Goal: Task Accomplishment & Management: Complete application form

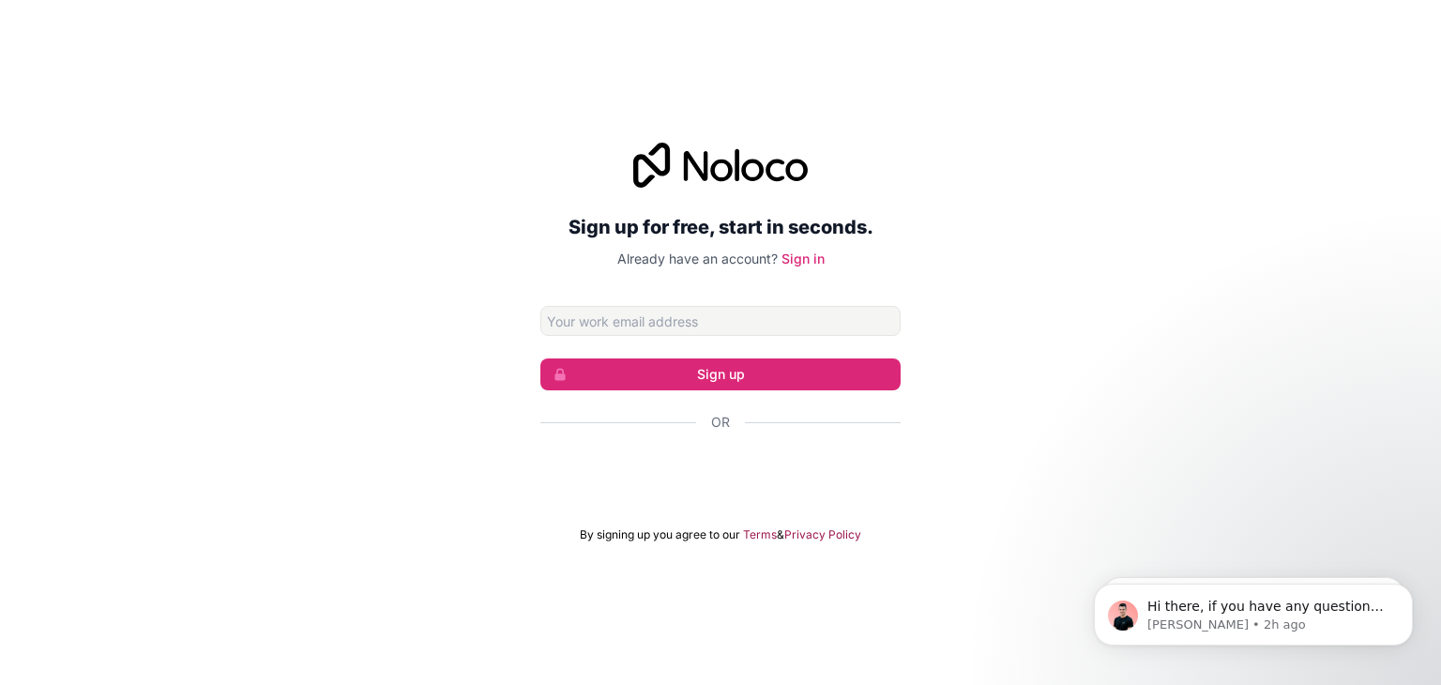
click at [775, 309] on input "Email address" at bounding box center [720, 321] width 360 height 30
click at [745, 329] on input "Email address" at bounding box center [720, 321] width 360 height 30
type input "[EMAIL_ADDRESS][DOMAIN_NAME]"
click at [832, 383] on button "Sign up" at bounding box center [720, 374] width 360 height 32
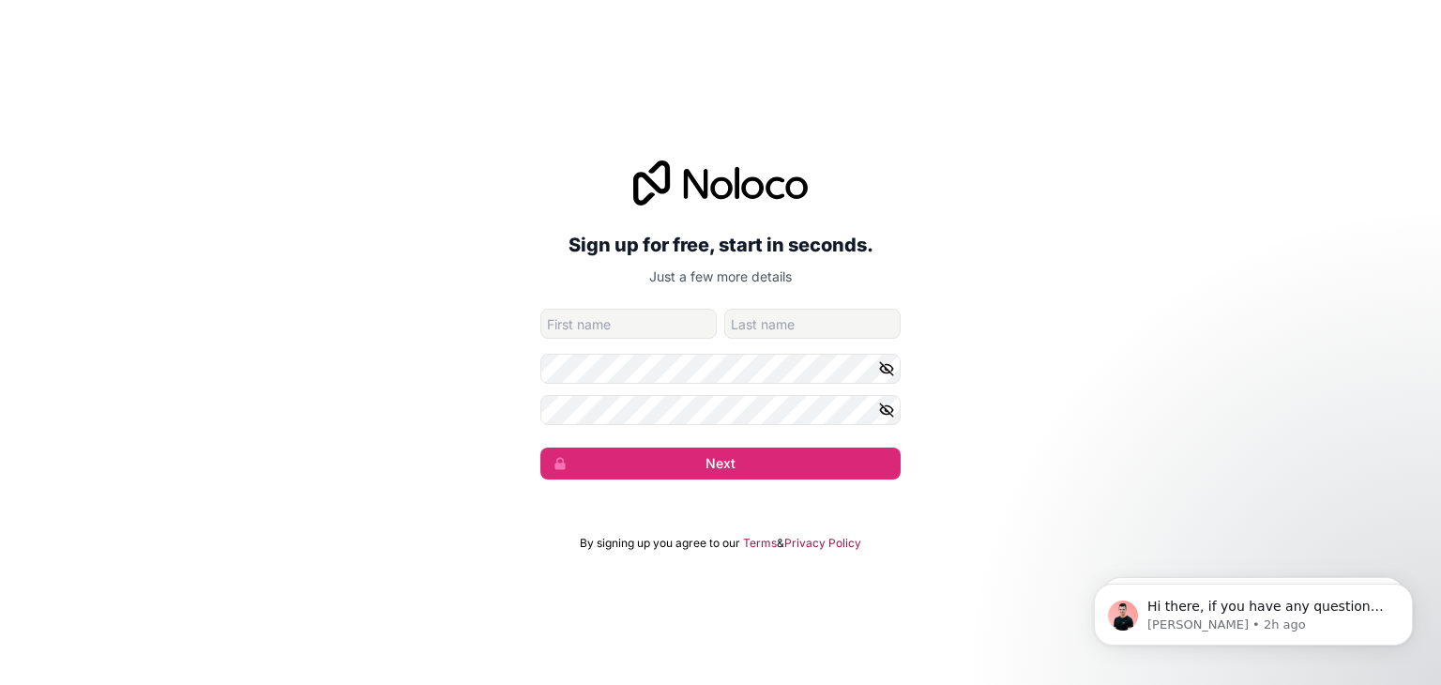
click at [723, 352] on form "[EMAIL_ADDRESS][DOMAIN_NAME] Next" at bounding box center [720, 394] width 360 height 171
click at [683, 314] on input "given-name" at bounding box center [628, 324] width 176 height 30
type input "[PERSON_NAME]"
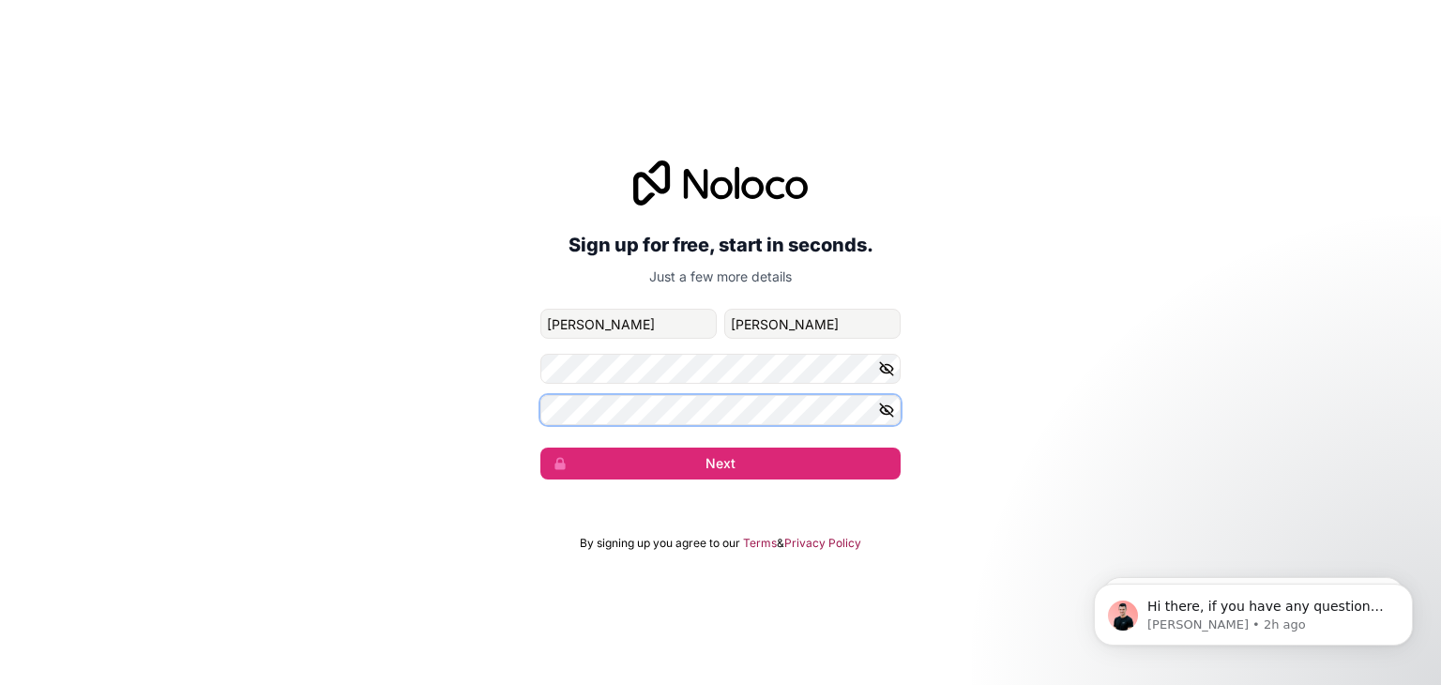
click at [540, 447] on button "Next" at bounding box center [720, 463] width 360 height 32
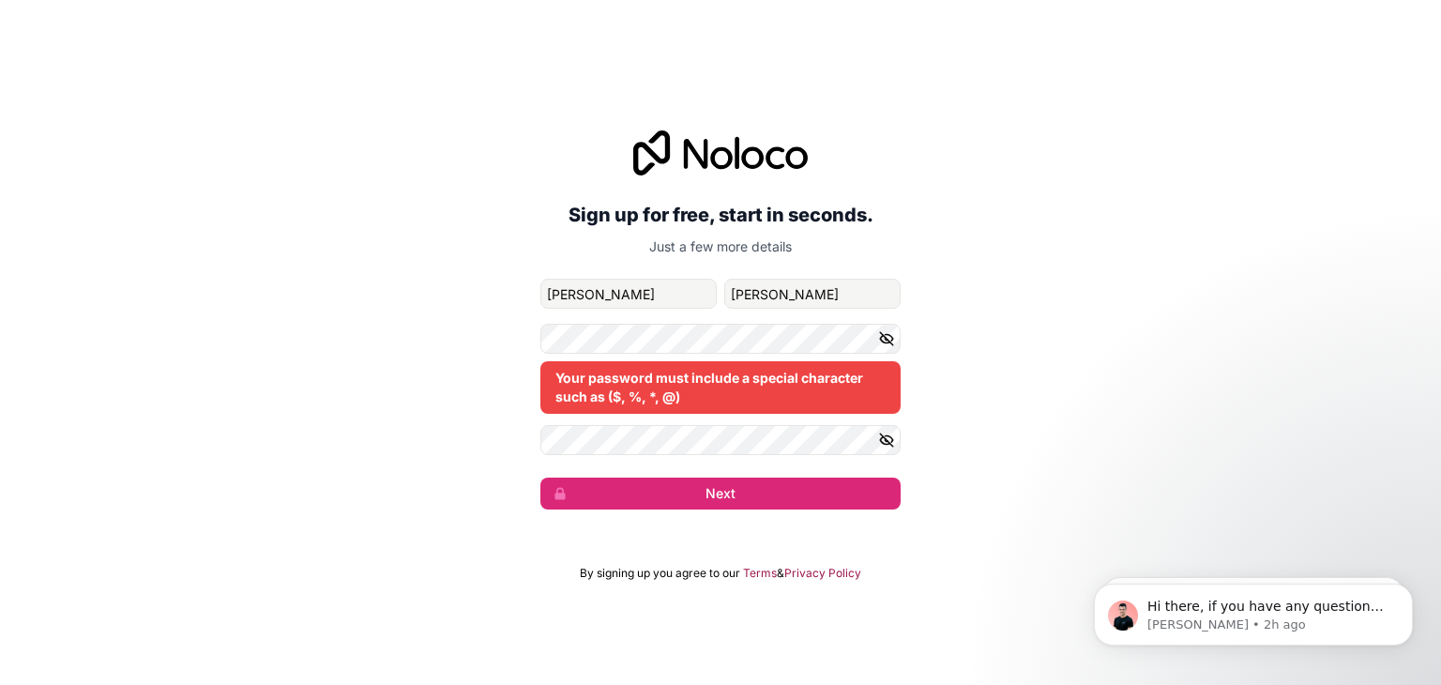
click at [892, 330] on icon "button" at bounding box center [886, 338] width 17 height 17
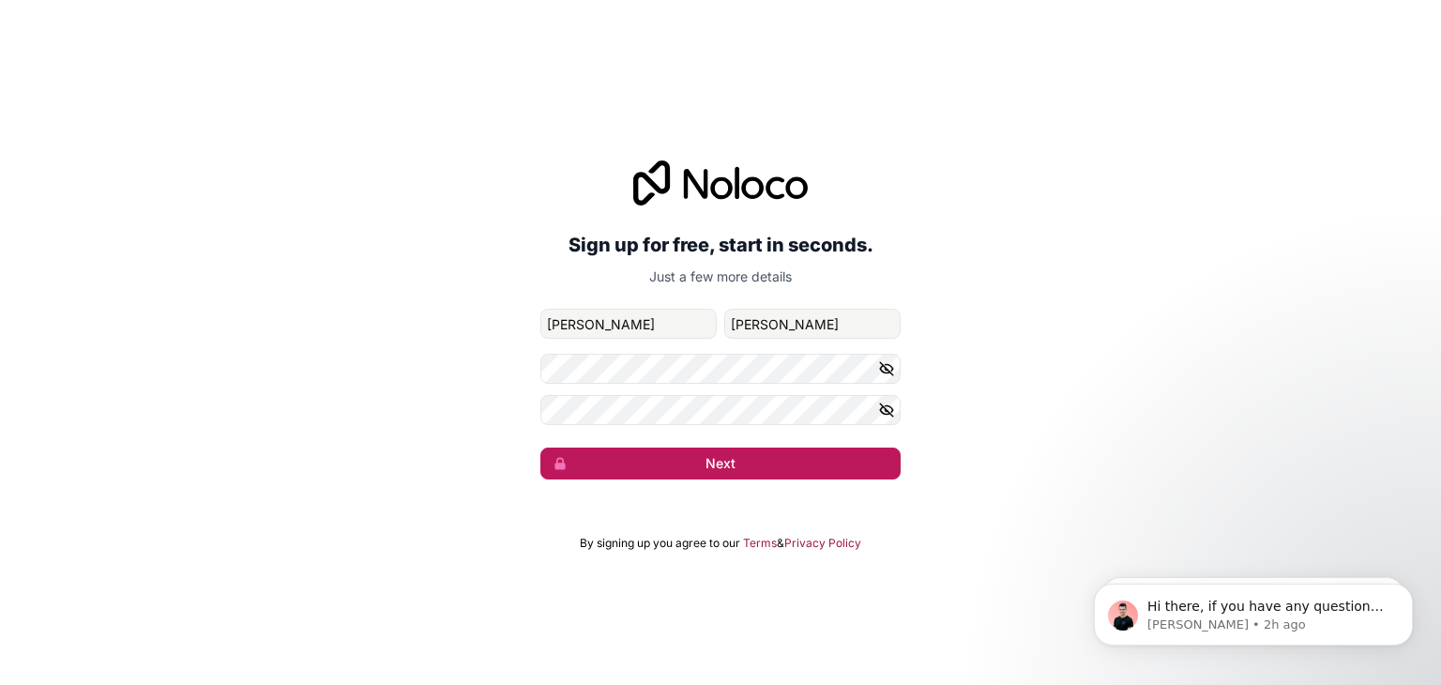
click at [717, 477] on button "Next" at bounding box center [720, 463] width 360 height 32
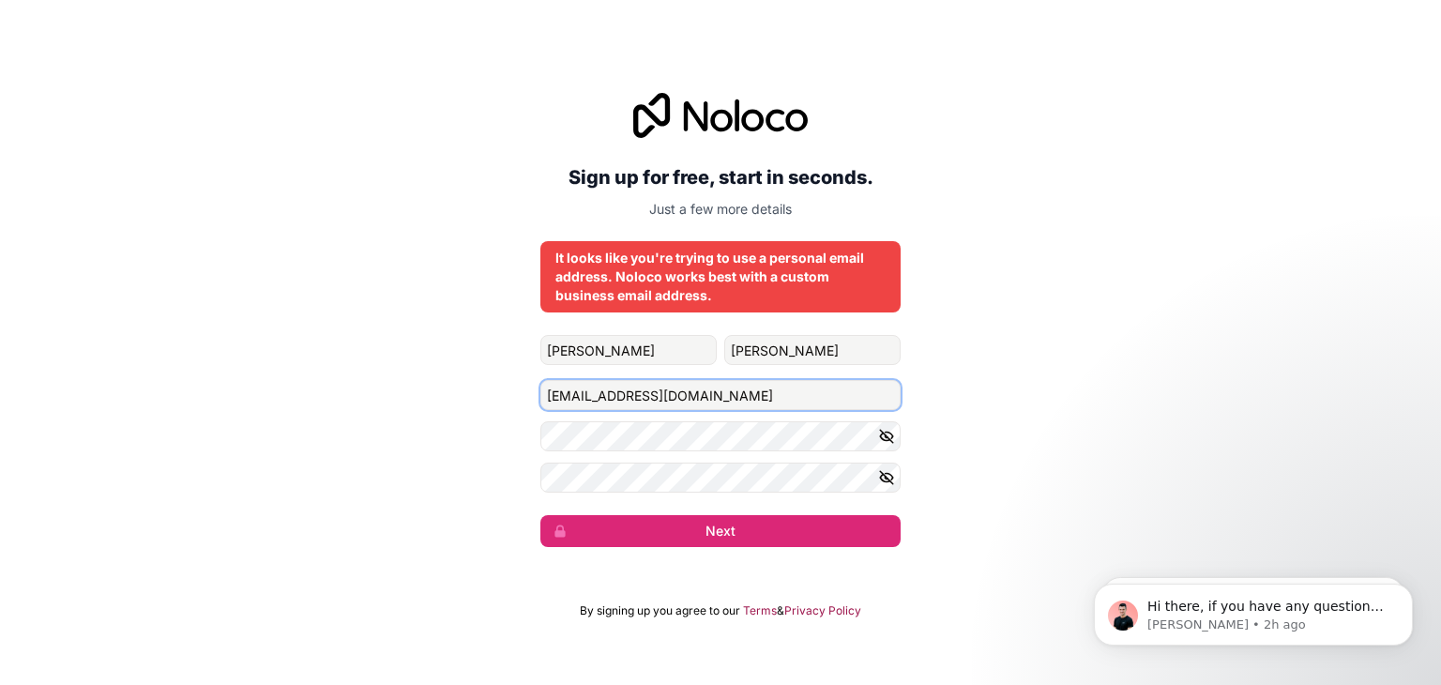
click at [712, 391] on input "[EMAIL_ADDRESS][DOMAIN_NAME]" at bounding box center [720, 395] width 360 height 30
paste input "admin@windystarexpress"
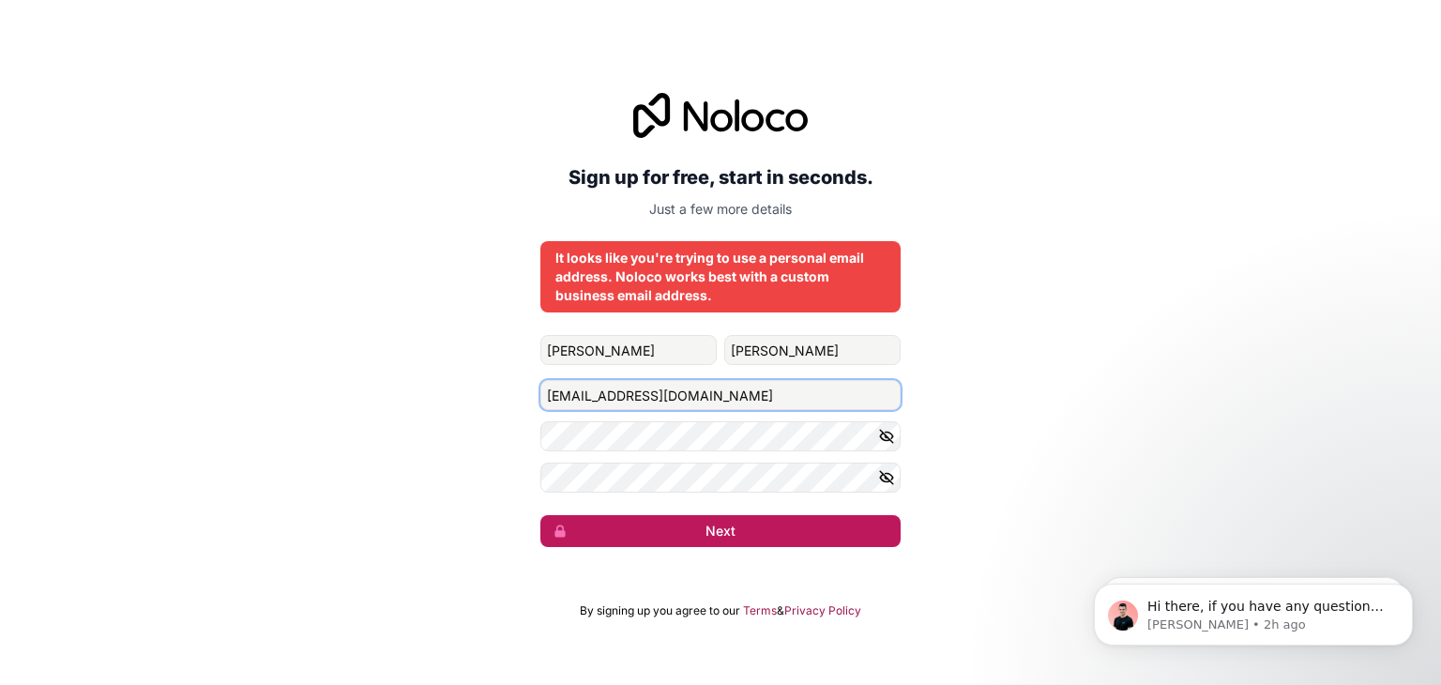
type input "[EMAIL_ADDRESS][DOMAIN_NAME]"
click at [776, 526] on button "Next" at bounding box center [720, 531] width 360 height 32
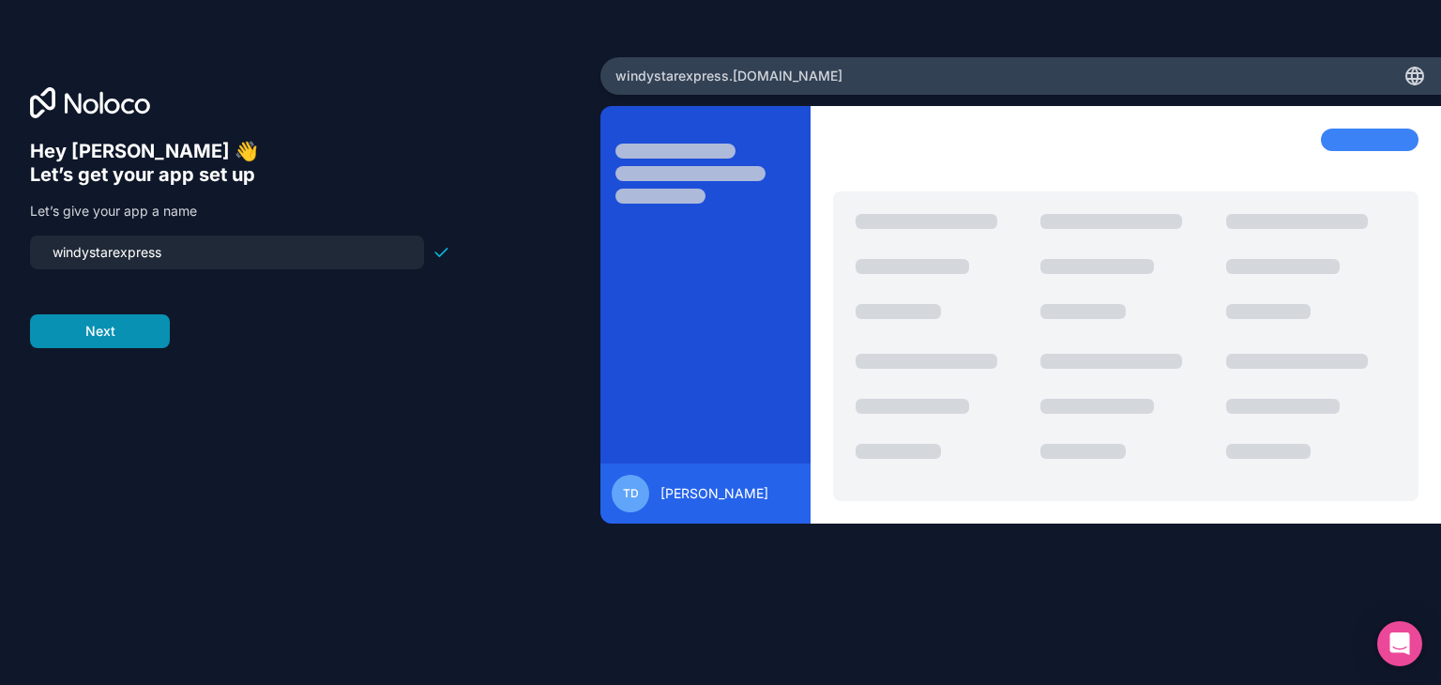
click at [98, 343] on button "Next" at bounding box center [100, 331] width 140 height 34
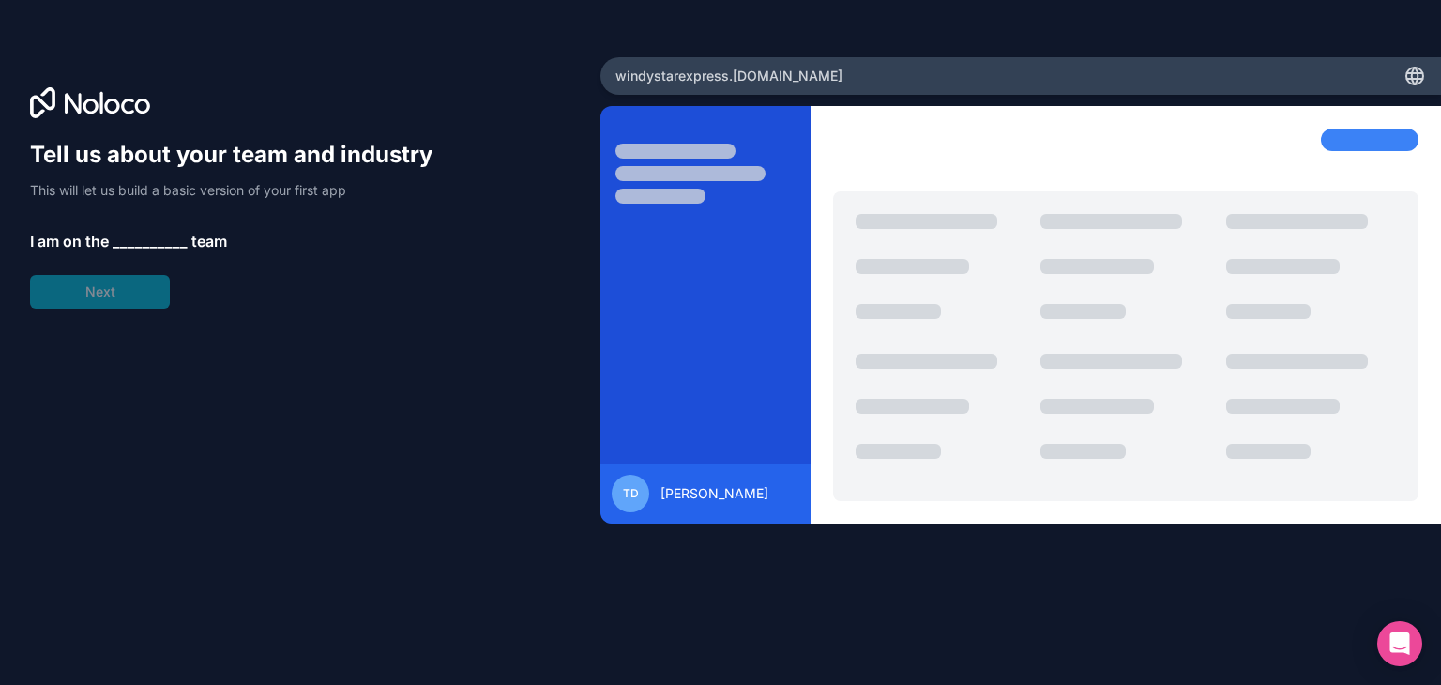
click at [131, 239] on span "__________" at bounding box center [150, 241] width 75 height 23
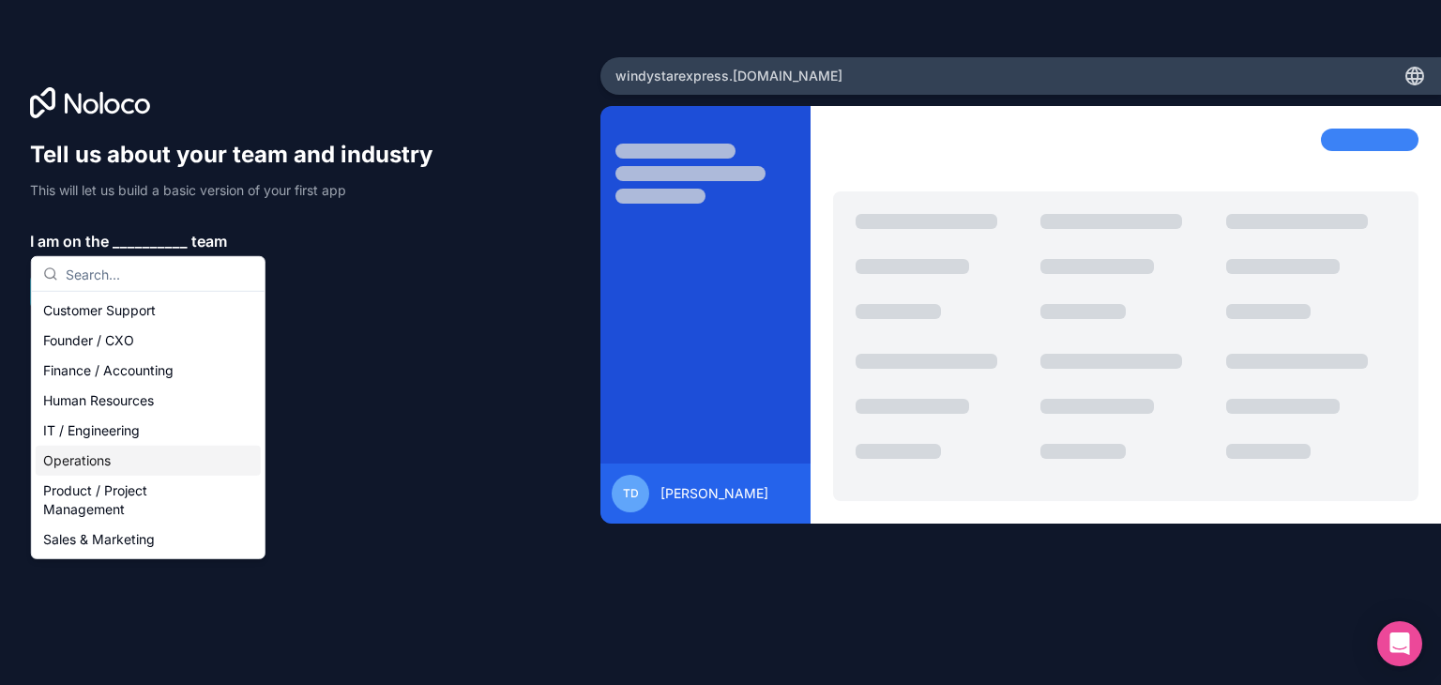
click at [156, 451] on div "Operations" at bounding box center [148, 460] width 225 height 30
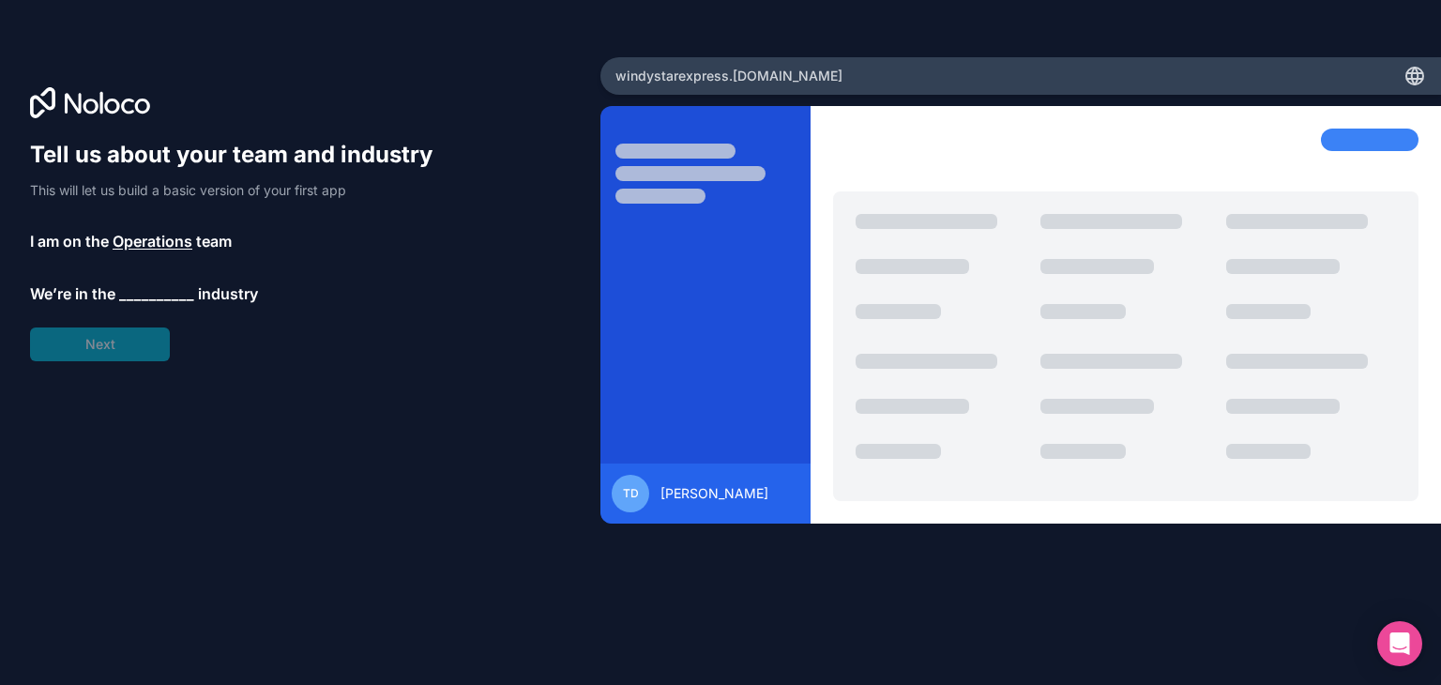
click at [154, 297] on span "__________" at bounding box center [156, 293] width 75 height 23
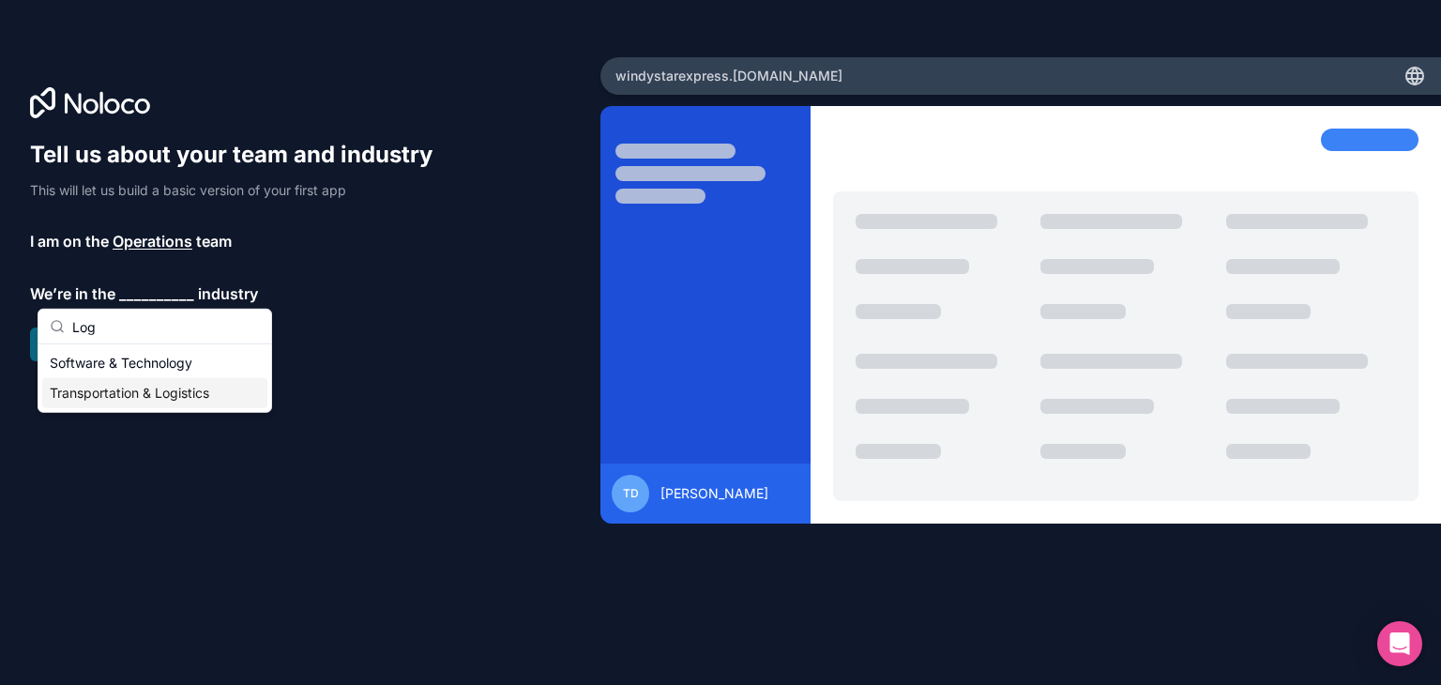
type input "Log"
click at [124, 384] on div "Transportation & Logistics" at bounding box center [154, 393] width 225 height 30
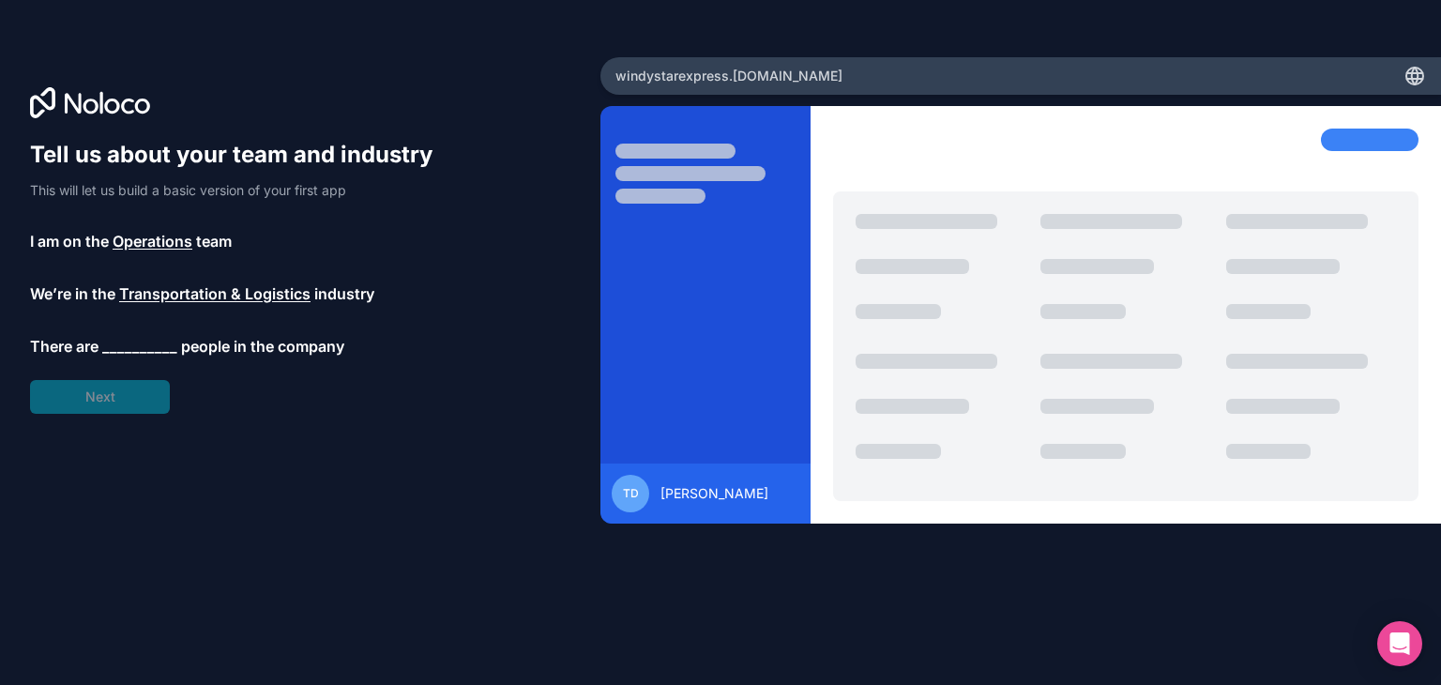
click at [137, 342] on span "__________" at bounding box center [139, 346] width 75 height 23
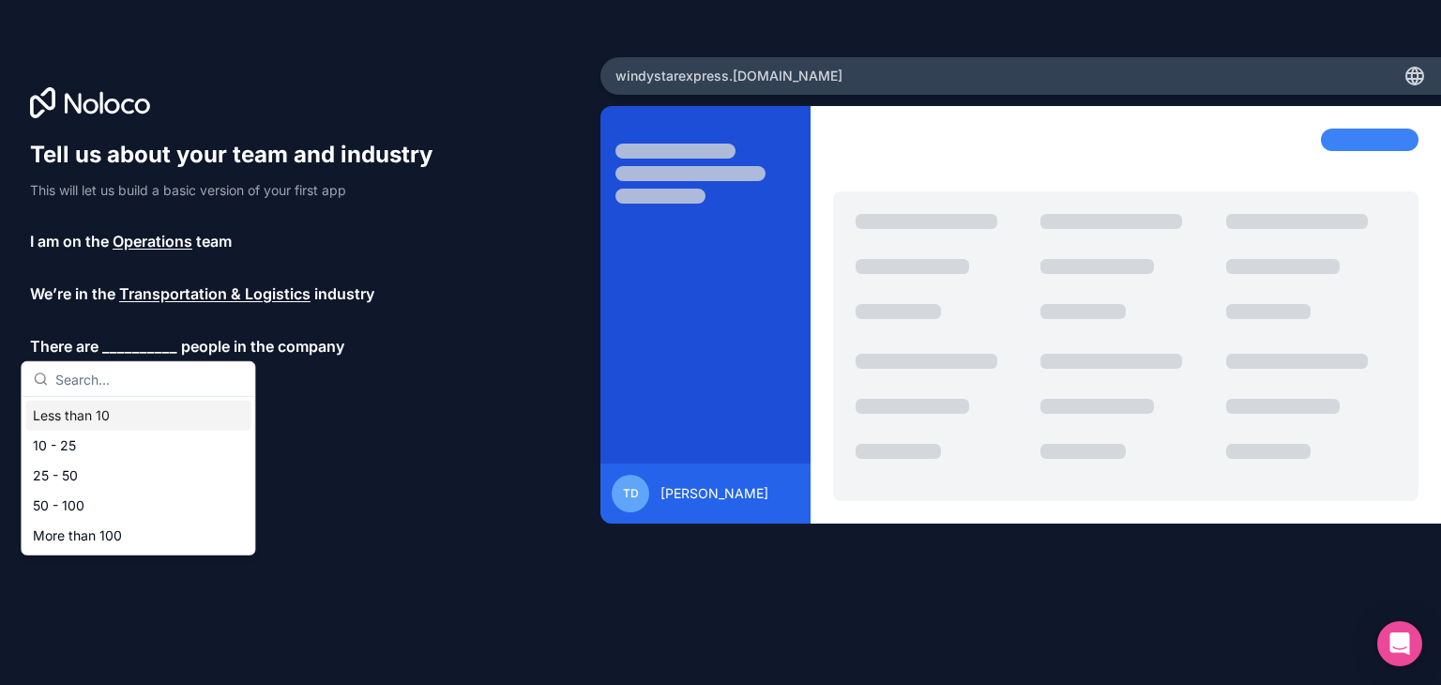
click at [81, 410] on div "Less than 10" at bounding box center [137, 415] width 225 height 30
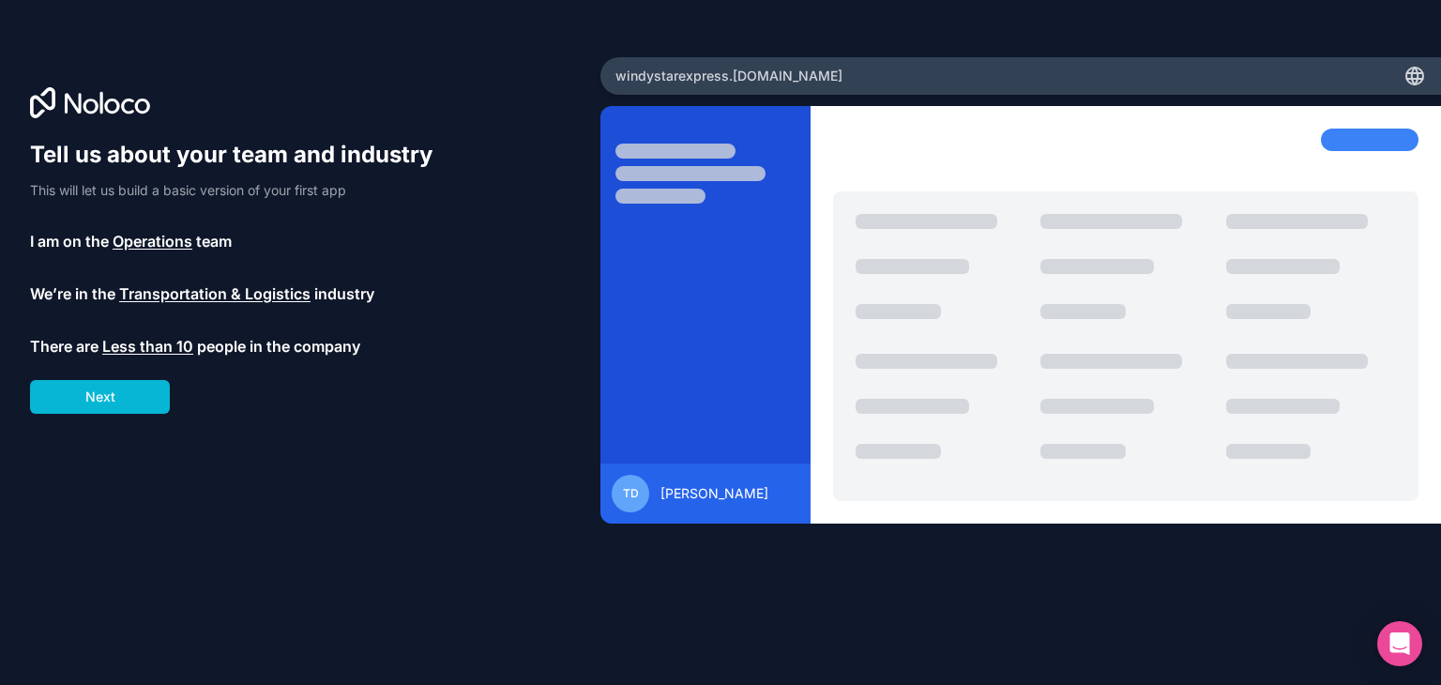
click at [120, 346] on span "Less than 10" at bounding box center [147, 346] width 91 height 23
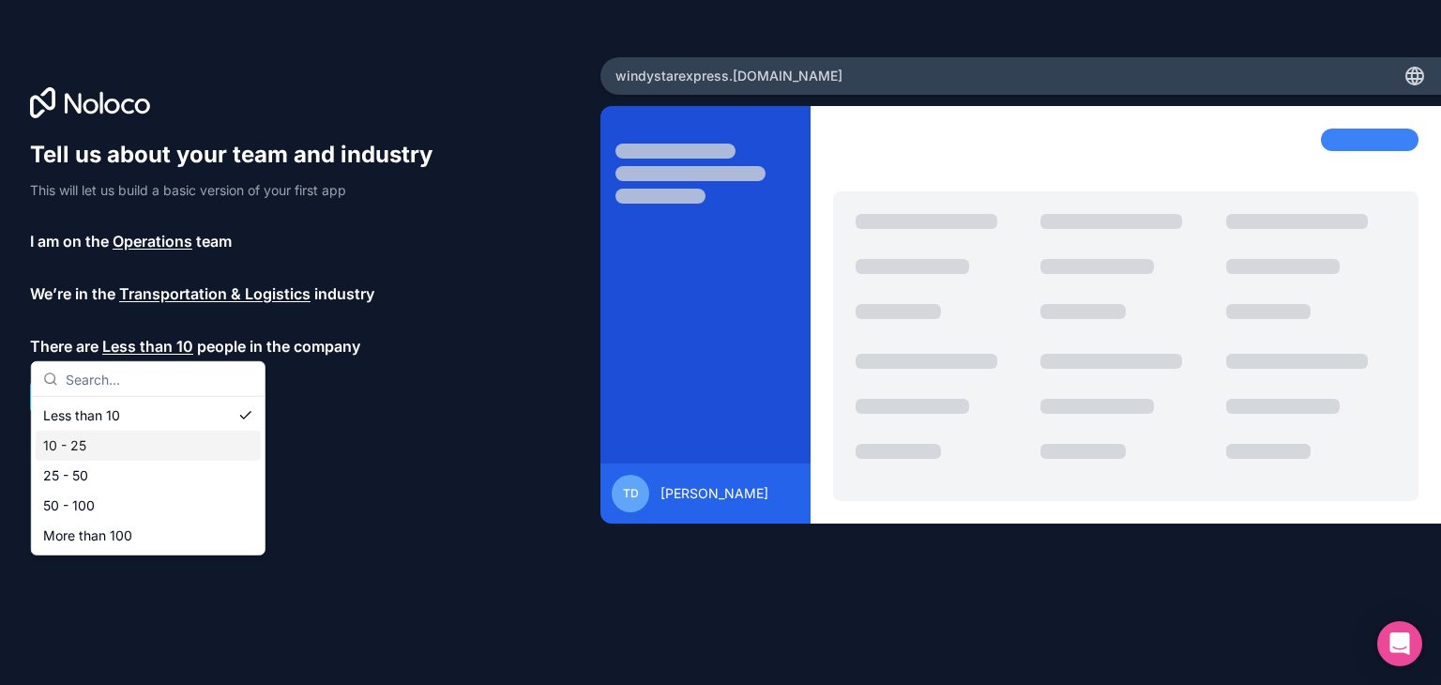
click at [79, 444] on div "10 - 25" at bounding box center [148, 445] width 225 height 30
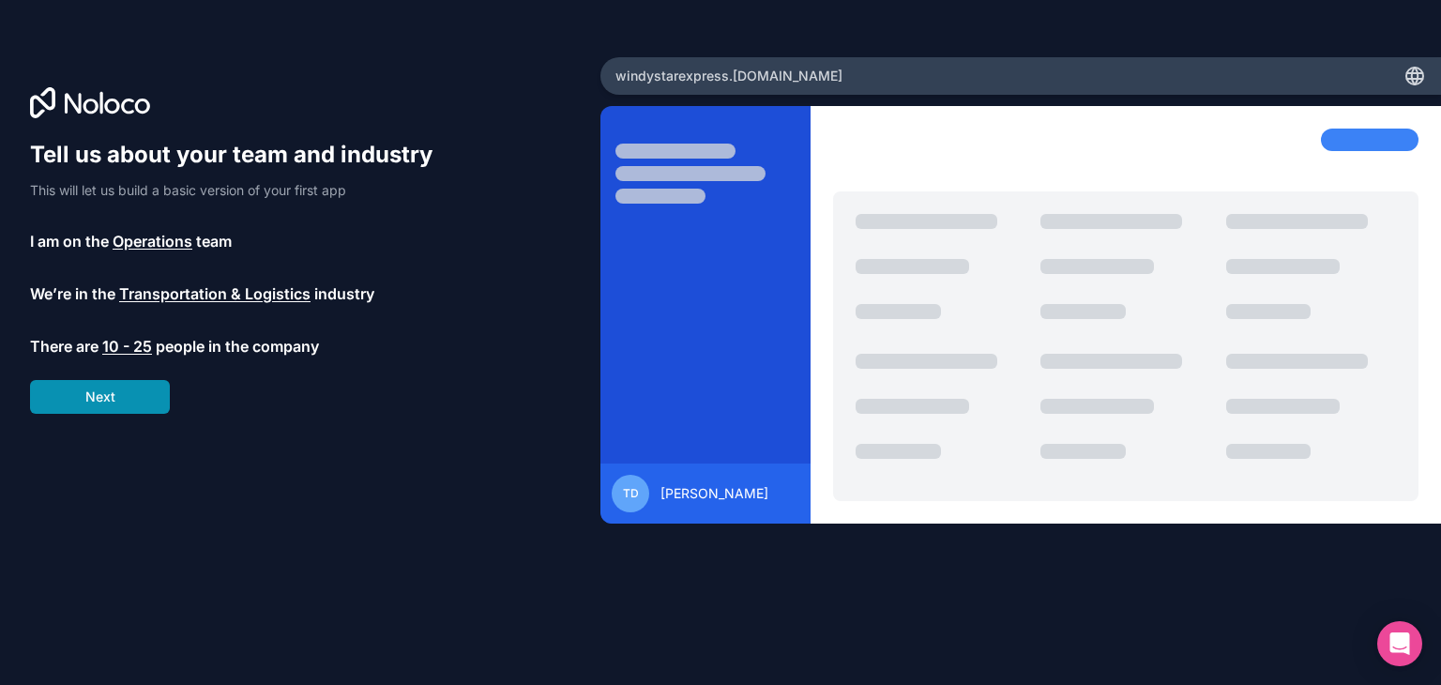
click at [100, 384] on button "Next" at bounding box center [100, 397] width 140 height 34
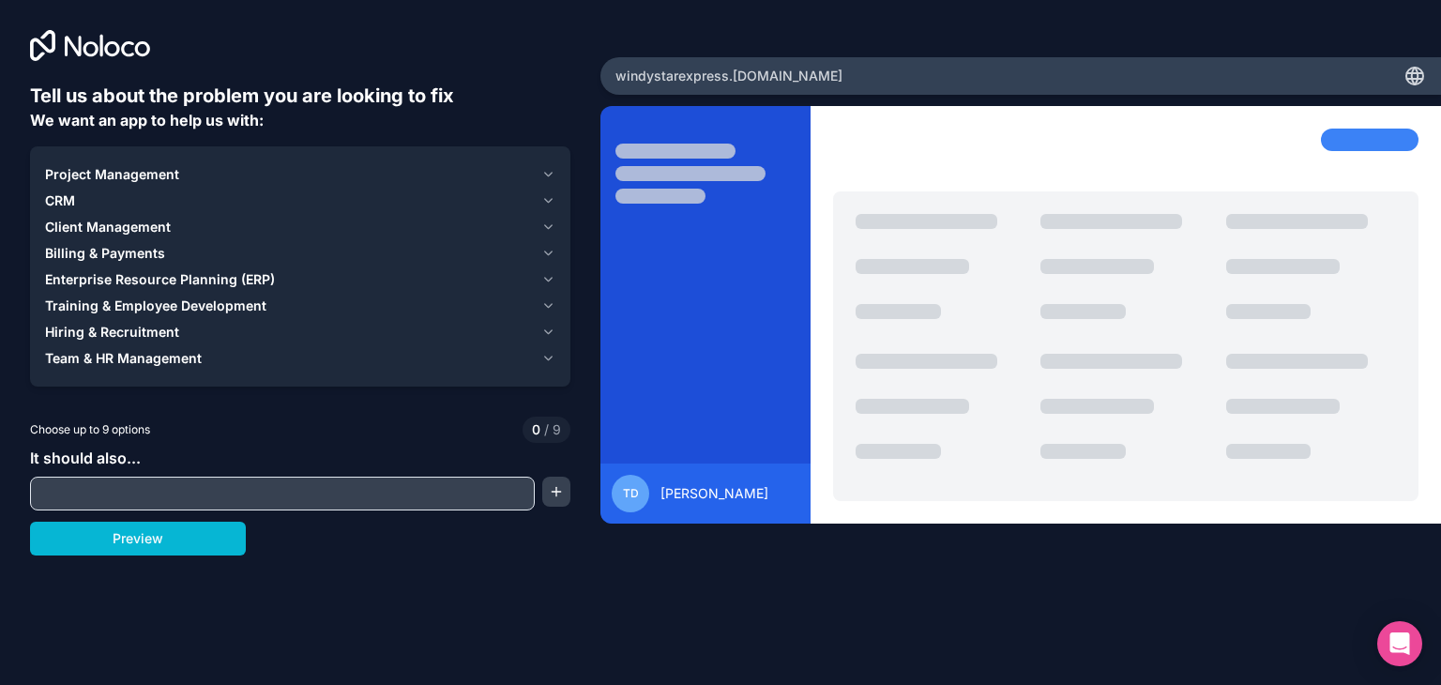
click at [545, 361] on icon "button" at bounding box center [548, 358] width 14 height 15
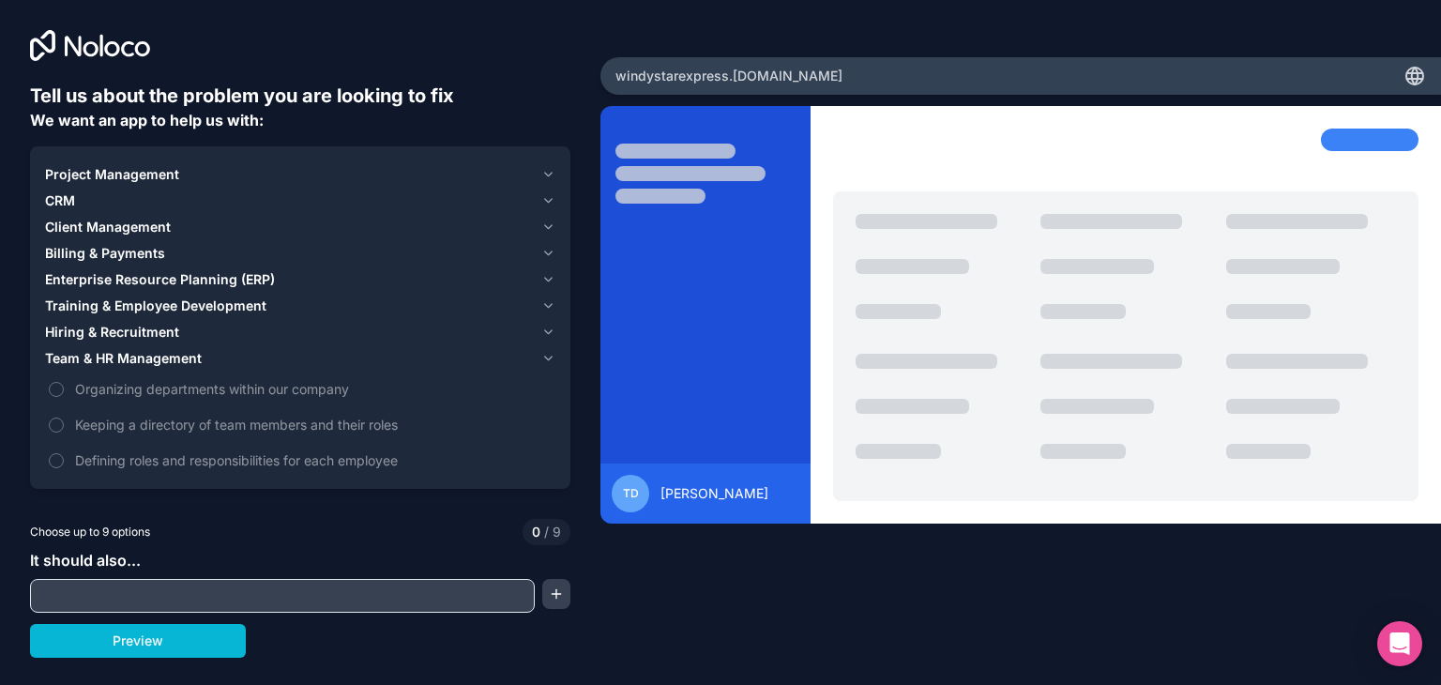
click at [551, 352] on icon "button" at bounding box center [548, 358] width 14 height 15
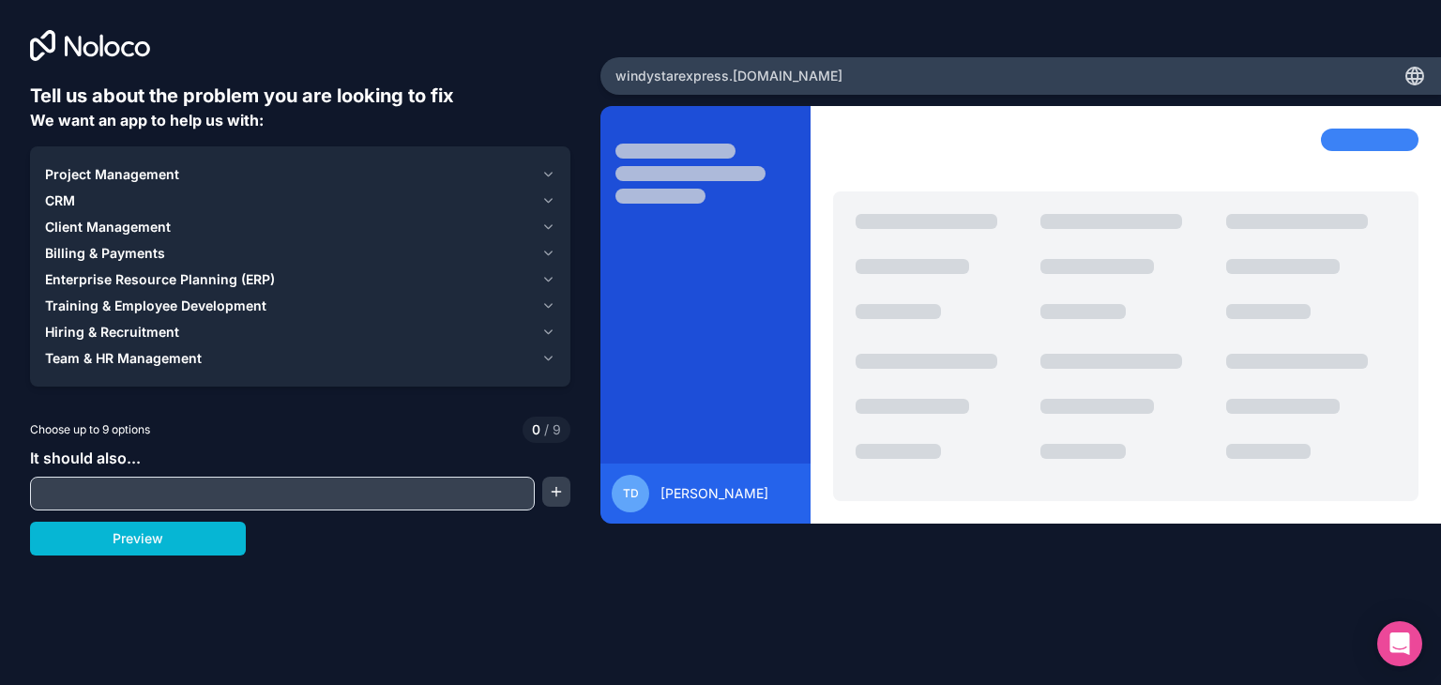
click at [175, 253] on div "Billing & Payments" at bounding box center [289, 253] width 489 height 19
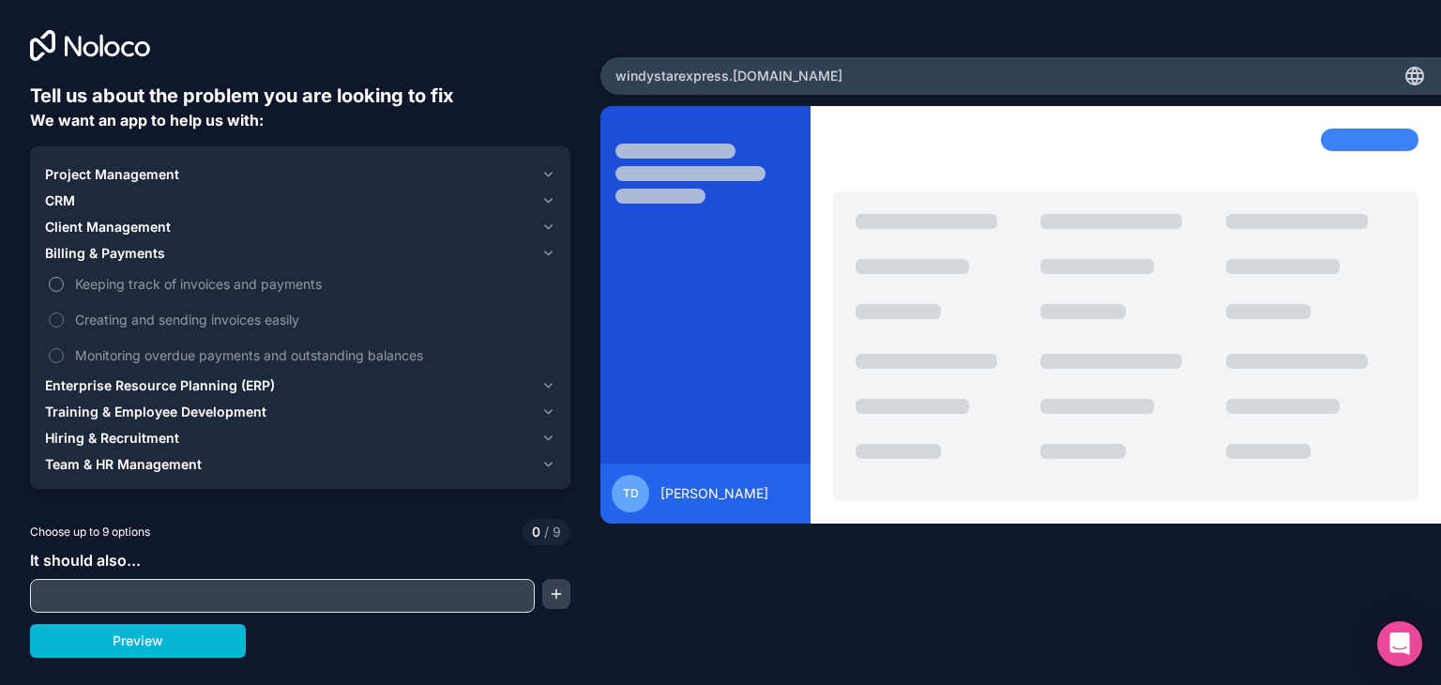
click at [264, 282] on span "Keeping track of invoices and payments" at bounding box center [313, 284] width 476 height 20
click at [64, 282] on button "Keeping track of invoices and payments" at bounding box center [56, 284] width 15 height 15
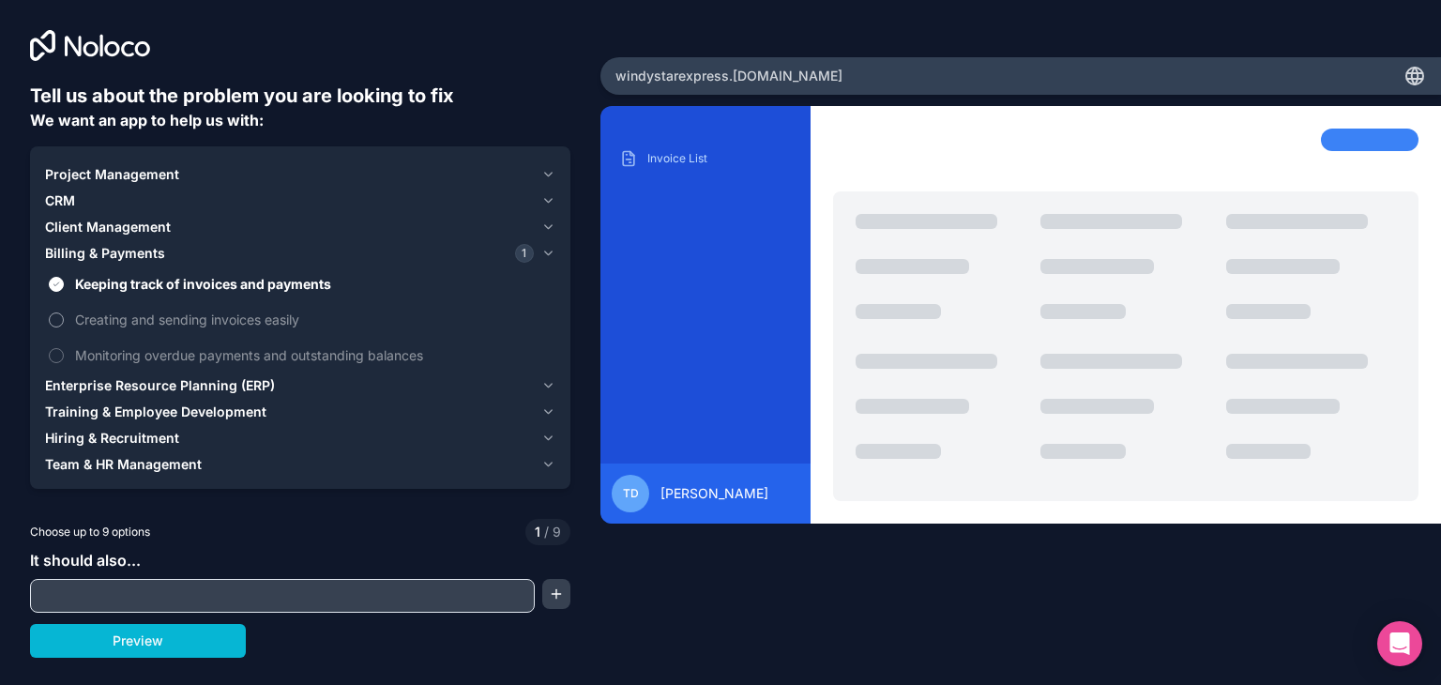
click at [264, 312] on span "Creating and sending invoices easily" at bounding box center [313, 320] width 476 height 20
click at [64, 312] on button "Creating and sending invoices easily" at bounding box center [56, 319] width 15 height 15
click at [283, 354] on span "Monitoring overdue payments and outstanding balances" at bounding box center [313, 355] width 476 height 20
click at [64, 354] on button "Monitoring overdue payments and outstanding balances" at bounding box center [56, 355] width 15 height 15
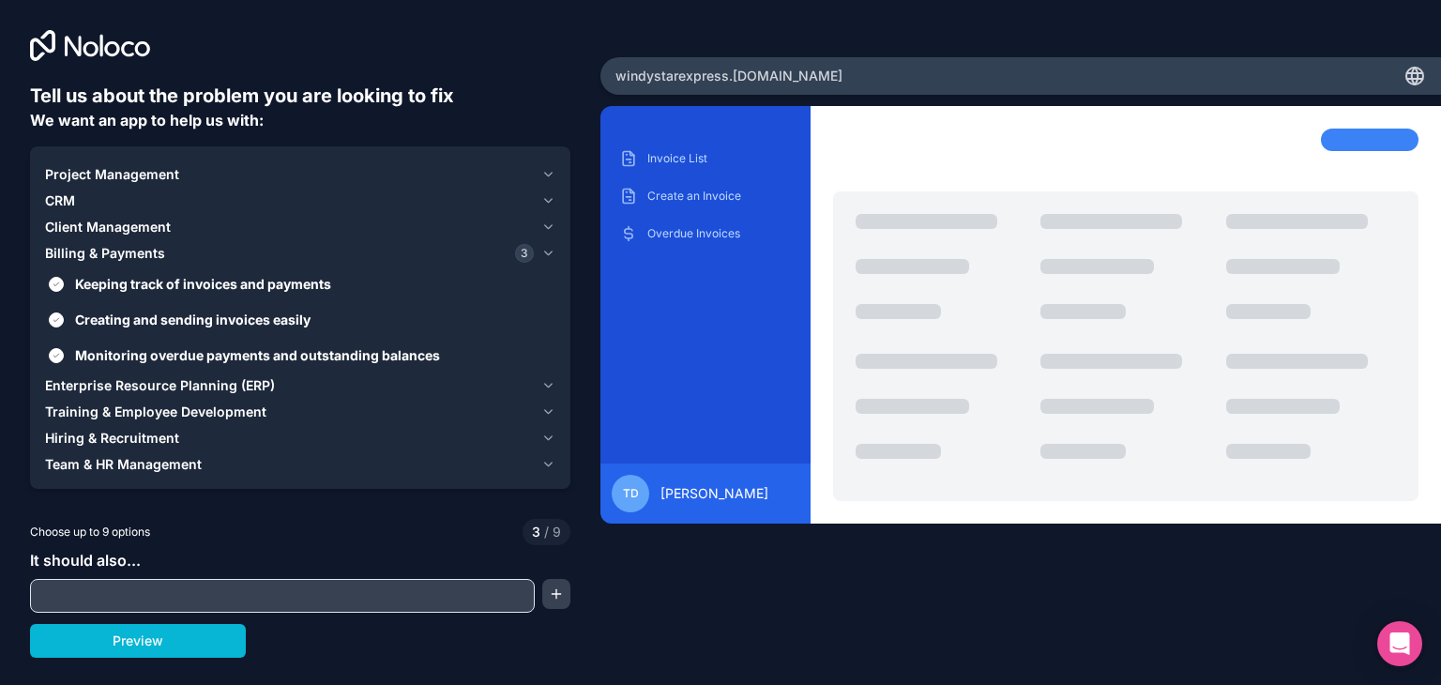
click at [132, 229] on span "Client Management" at bounding box center [108, 227] width 126 height 19
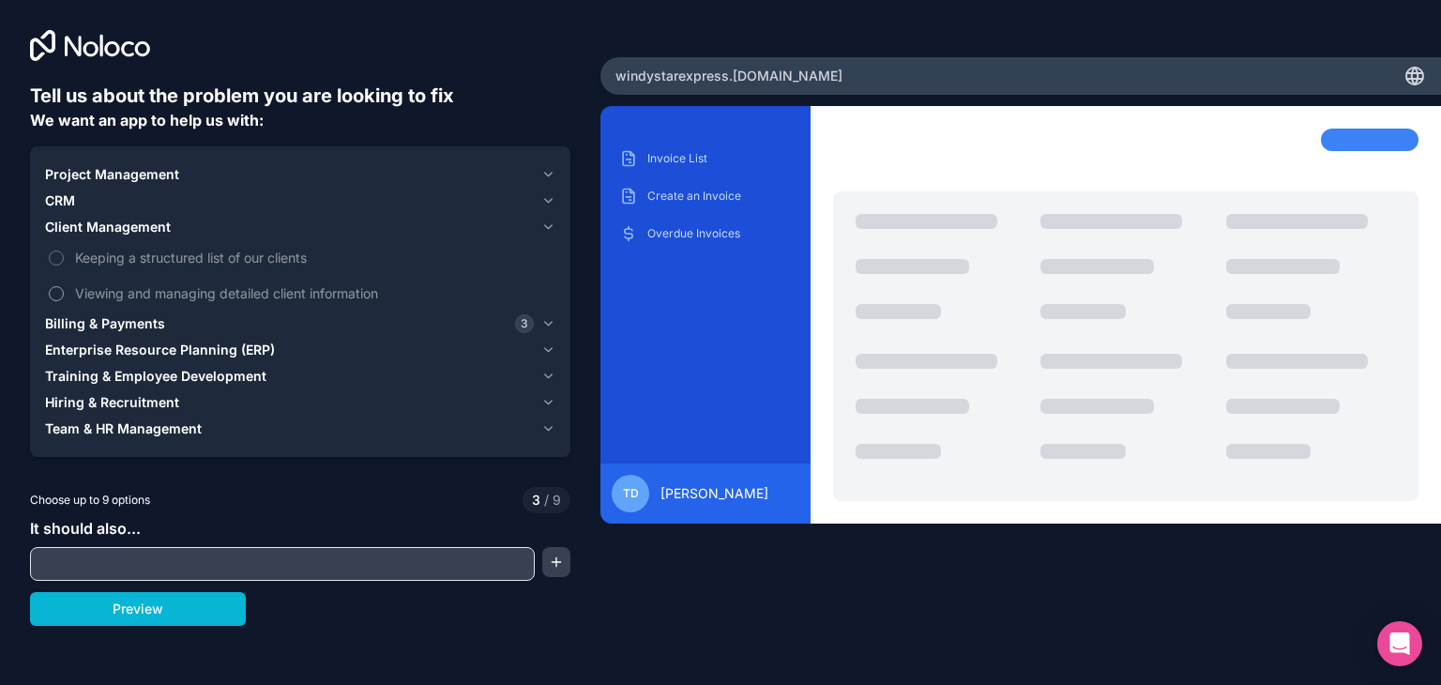
click at [186, 294] on span "Viewing and managing detailed client information" at bounding box center [313, 293] width 476 height 20
click at [64, 294] on button "Viewing and managing detailed client information" at bounding box center [56, 293] width 15 height 15
click at [117, 414] on button "Hiring & Recruitment" at bounding box center [300, 402] width 510 height 26
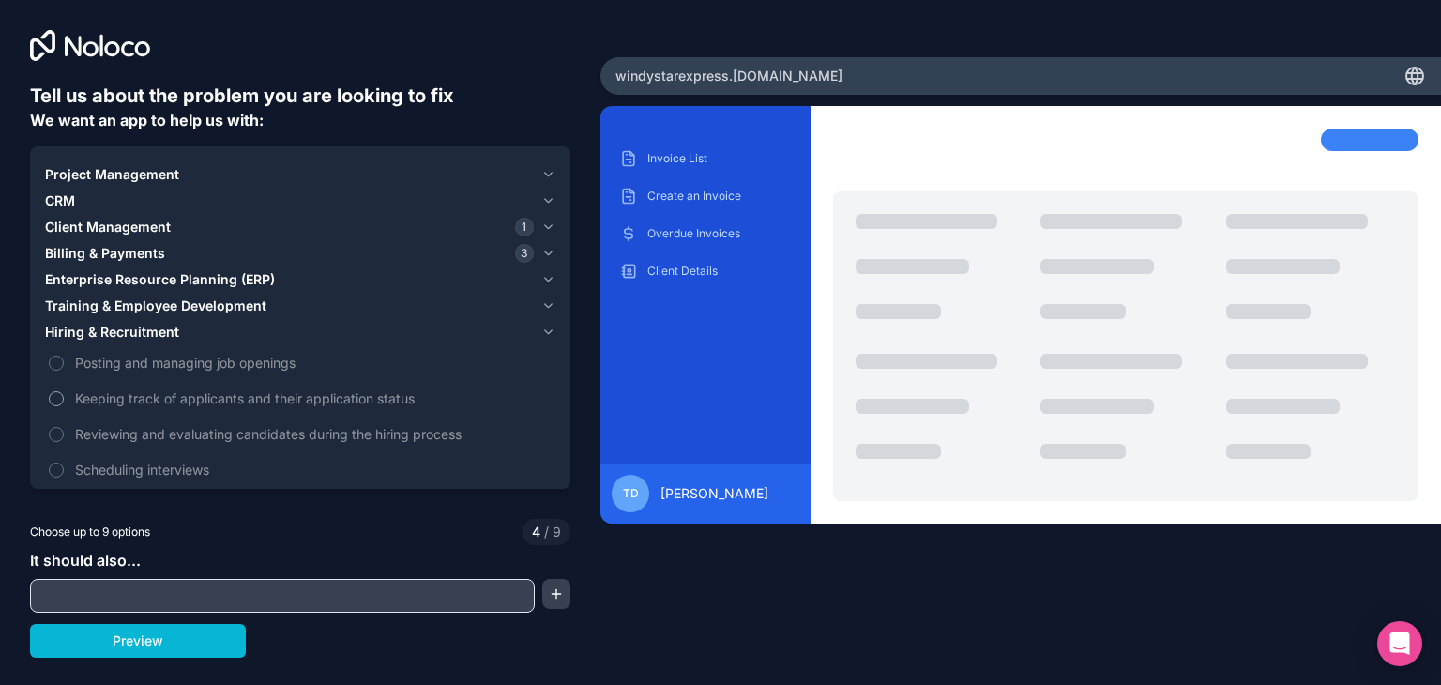
click at [168, 396] on span "Keeping track of applicants and their application status" at bounding box center [313, 398] width 476 height 20
click at [64, 396] on button "Keeping track of applicants and their application status" at bounding box center [56, 398] width 15 height 15
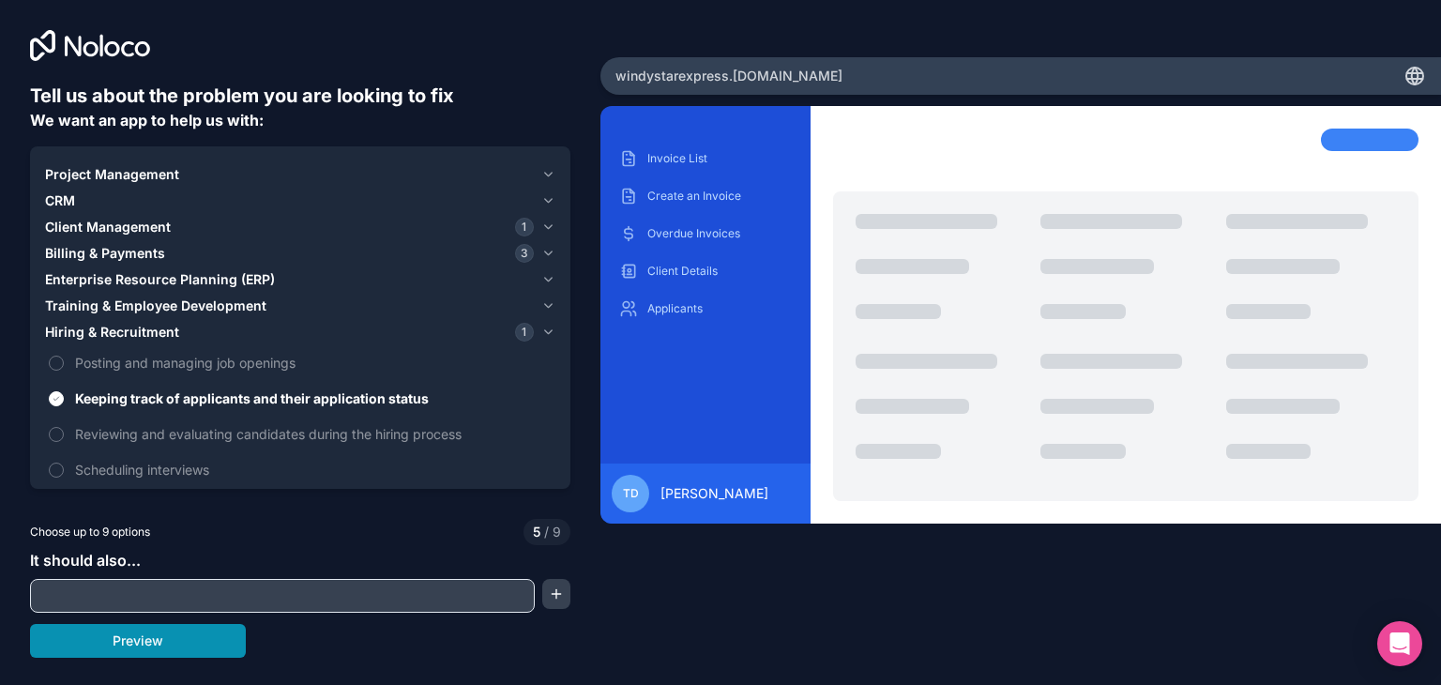
click at [135, 635] on button "Preview" at bounding box center [138, 641] width 216 height 34
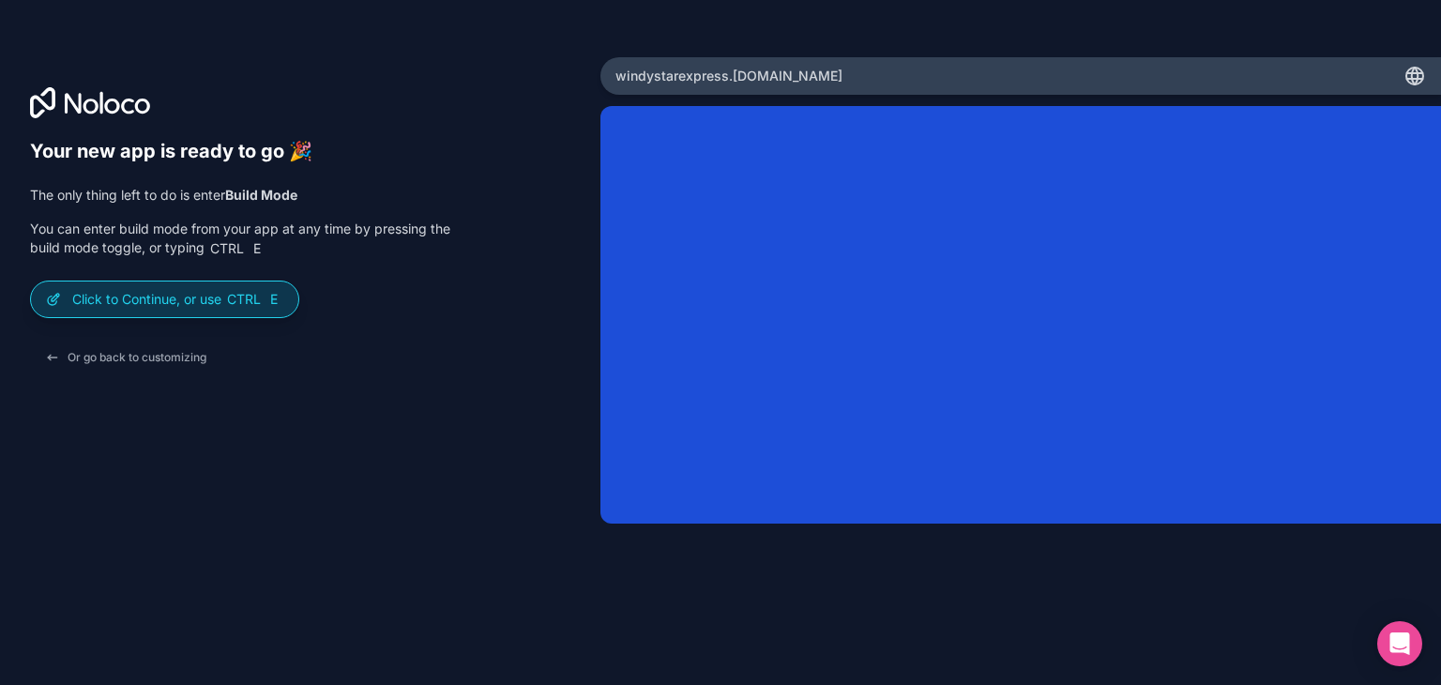
click at [161, 297] on p "Click to Continue, or use Ctrl E" at bounding box center [177, 299] width 211 height 19
